Goal: Task Accomplishment & Management: Manage account settings

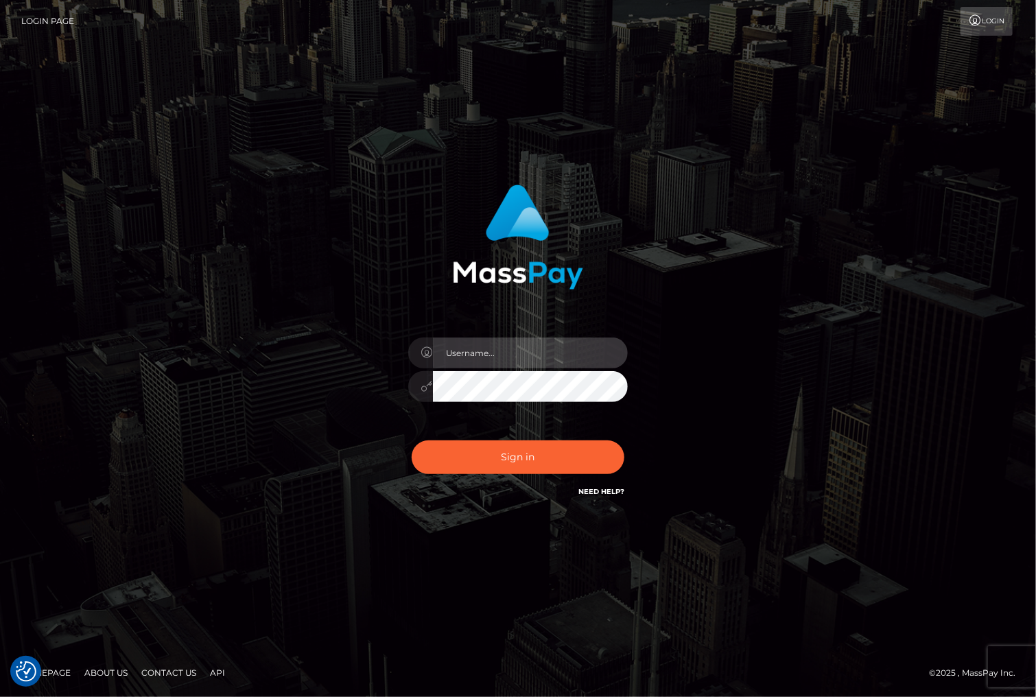
click at [501, 353] on input "text" at bounding box center [530, 352] width 195 height 31
type input "christianc.xcite"
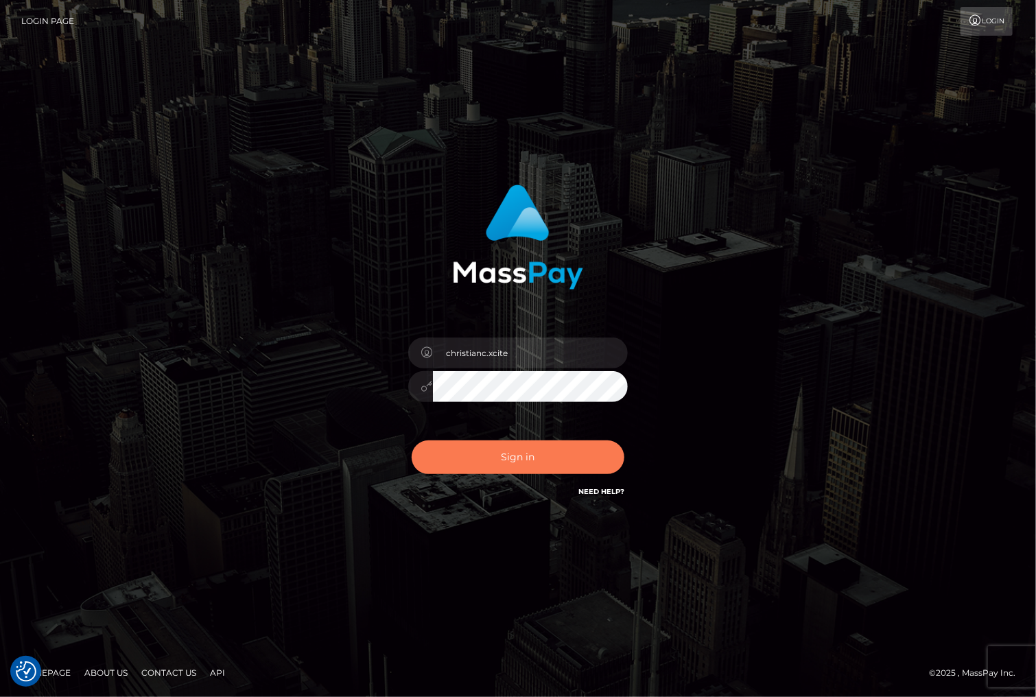
click at [518, 464] on button "Sign in" at bounding box center [517, 457] width 213 height 34
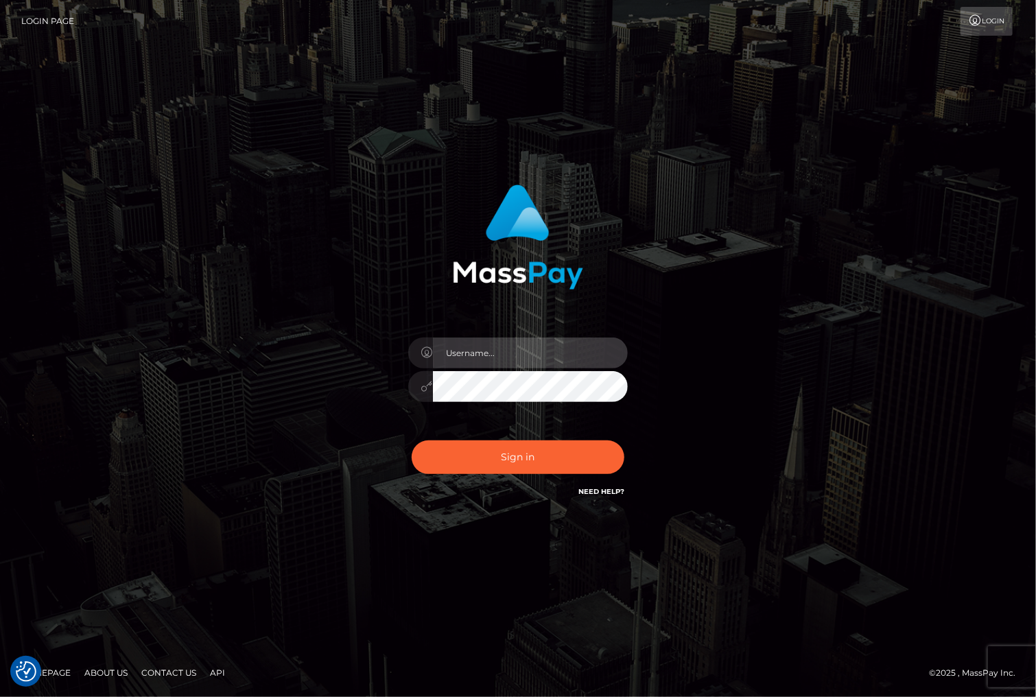
click at [499, 343] on input "text" at bounding box center [530, 352] width 195 height 31
type input "christianc.xcite"
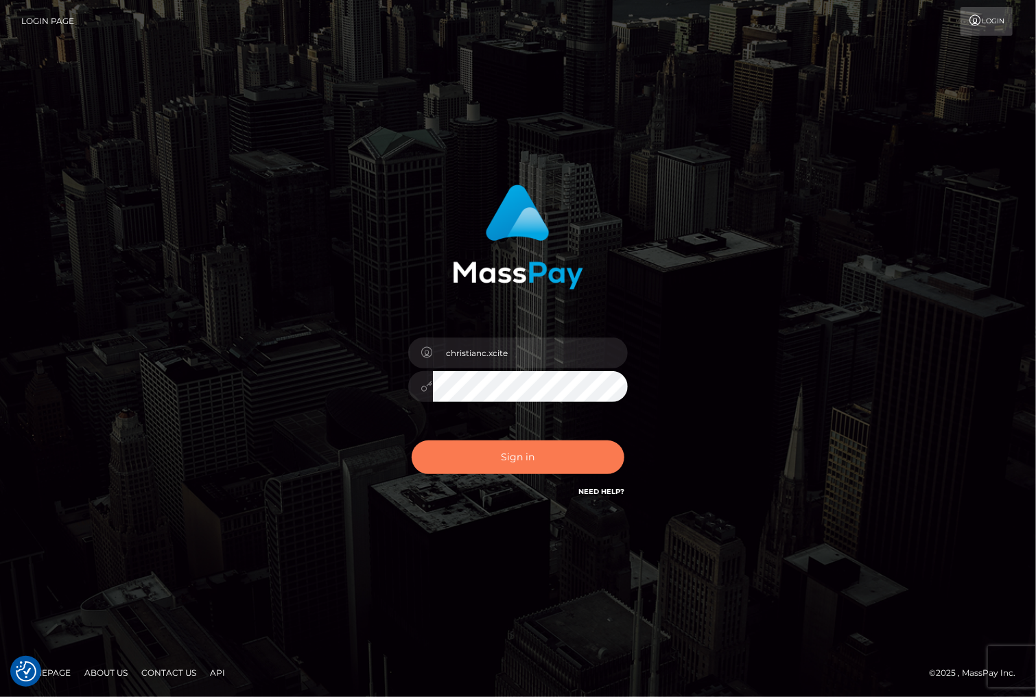
click at [491, 456] on button "Sign in" at bounding box center [517, 457] width 213 height 34
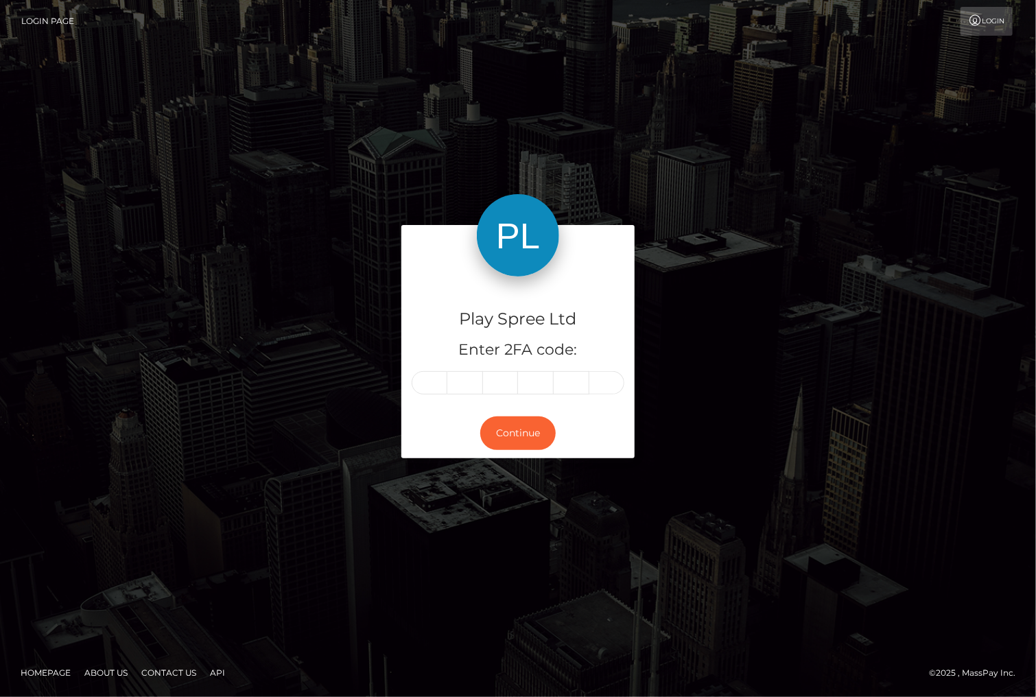
click at [438, 388] on input "text" at bounding box center [429, 382] width 36 height 23
type input "8"
type input "3"
type input "6"
type input "0"
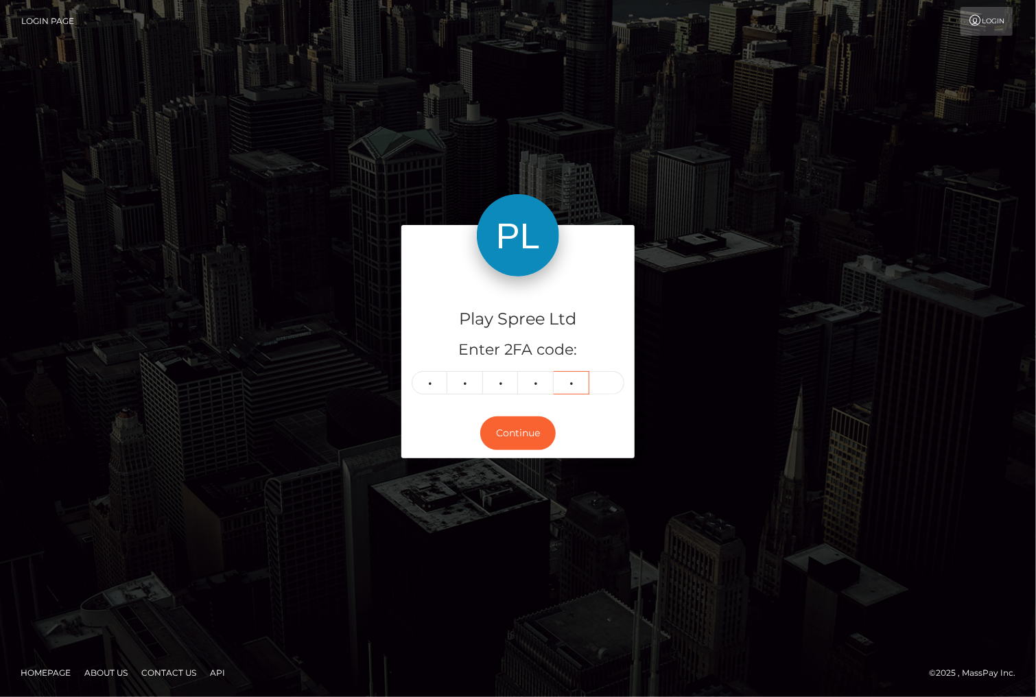
type input "0"
type input "1"
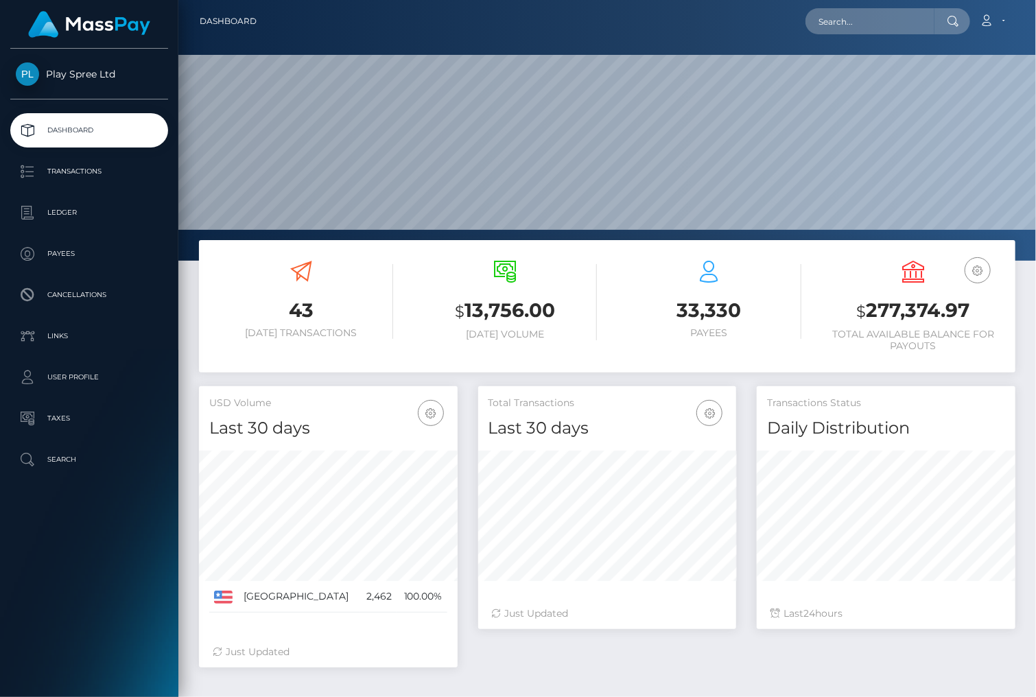
scroll to position [243, 258]
click at [905, 310] on h3 "$ 277,374.97" at bounding box center [914, 311] width 184 height 28
drag, startPoint x: 905, startPoint y: 310, endPoint x: 866, endPoint y: 394, distance: 93.0
click at [905, 310] on h3 "$ 277,374.97" at bounding box center [914, 311] width 184 height 28
copy h3 "277,374.97"
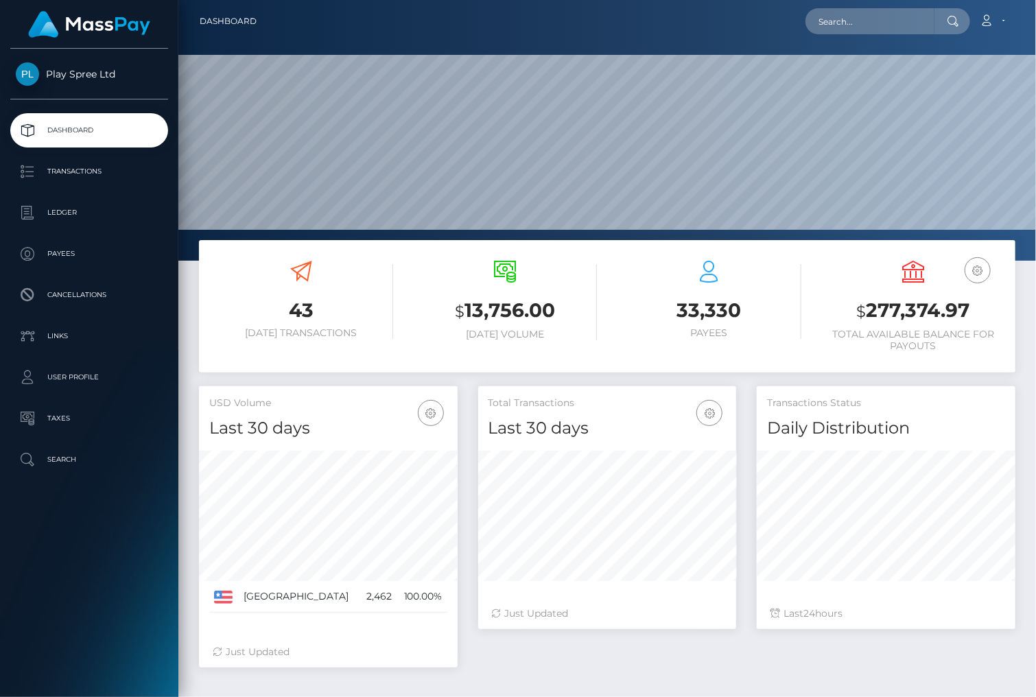
click at [934, 628] on div "Transactions Status Daily Distribution Last 24 hours" at bounding box center [885, 514] width 279 height 256
